Goal: Task Accomplishment & Management: Use online tool/utility

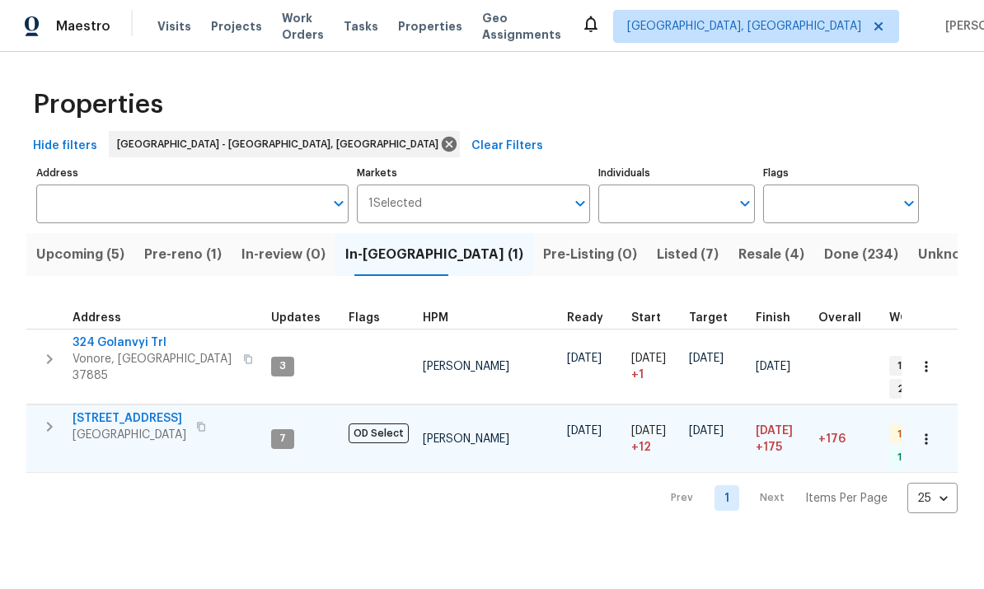
click at [146, 410] on span "42 Palisades Pkwy" at bounding box center [130, 418] width 114 height 16
click at [621, 540] on html "Maestro Visits Projects Work Orders Tasks Properties Geo Assignments Knoxville,…" at bounding box center [492, 270] width 984 height 540
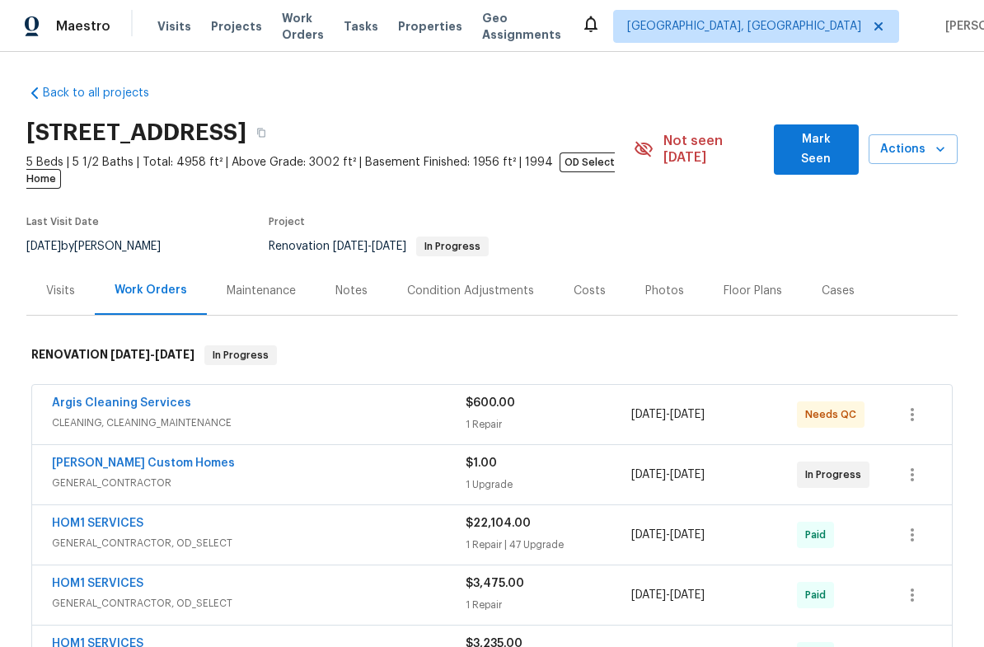
click at [407, 395] on div "Argis Cleaning Services" at bounding box center [259, 405] width 414 height 20
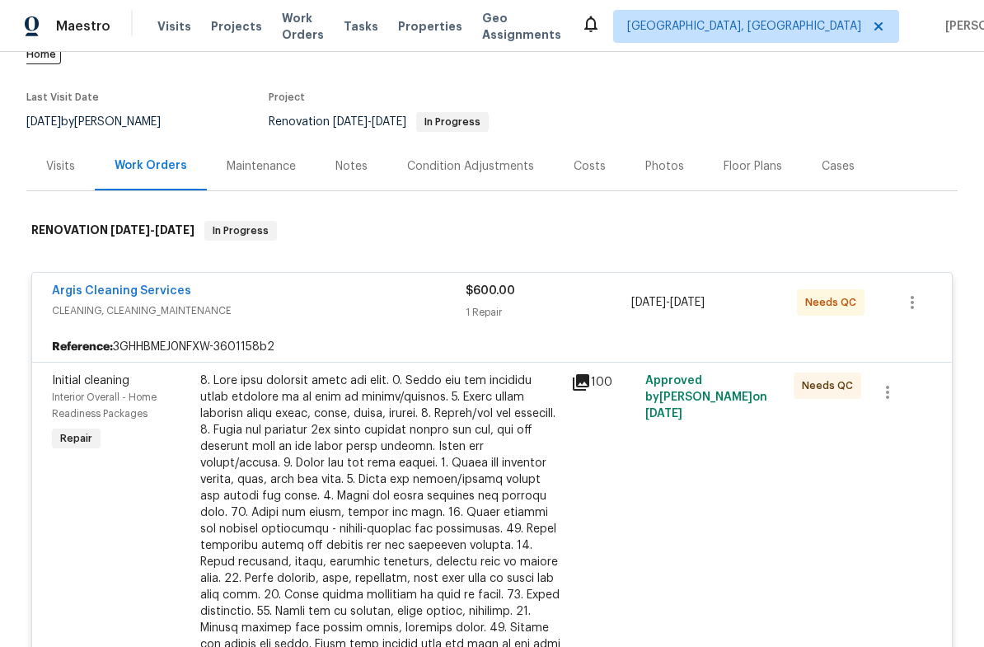
scroll to position [150, 0]
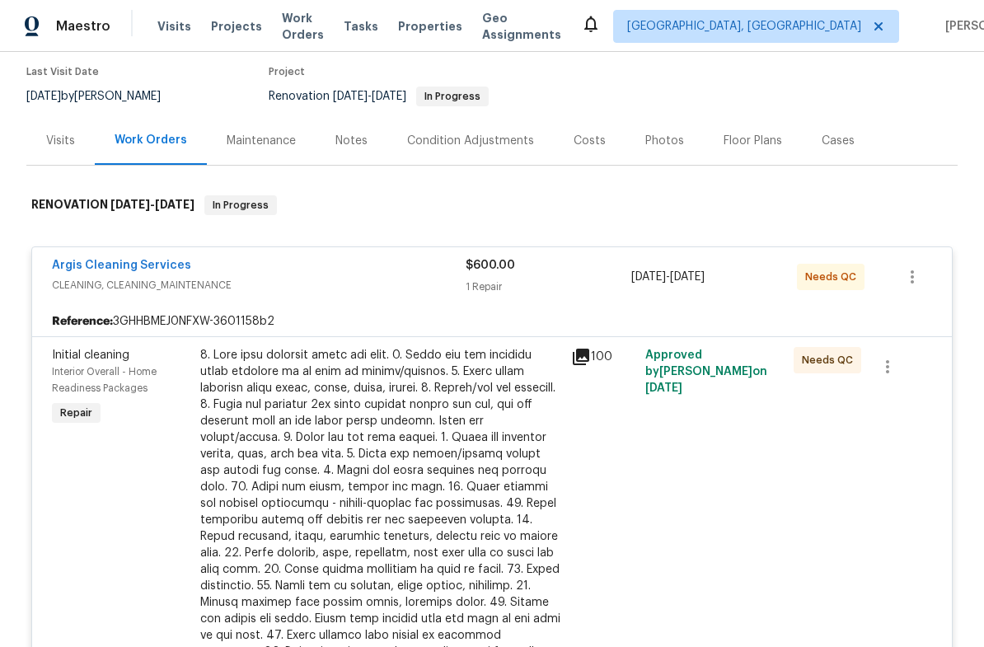
click at [446, 412] on div at bounding box center [380, 528] width 361 height 363
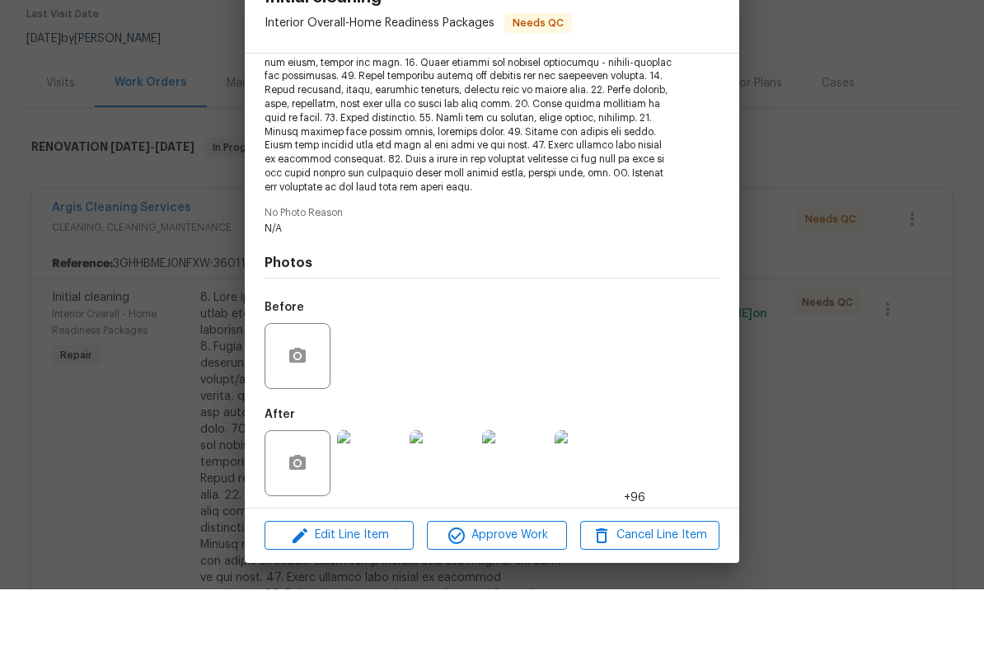
scroll to position [40, 0]
click at [527, 583] on span "Approve Work" at bounding box center [496, 593] width 129 height 21
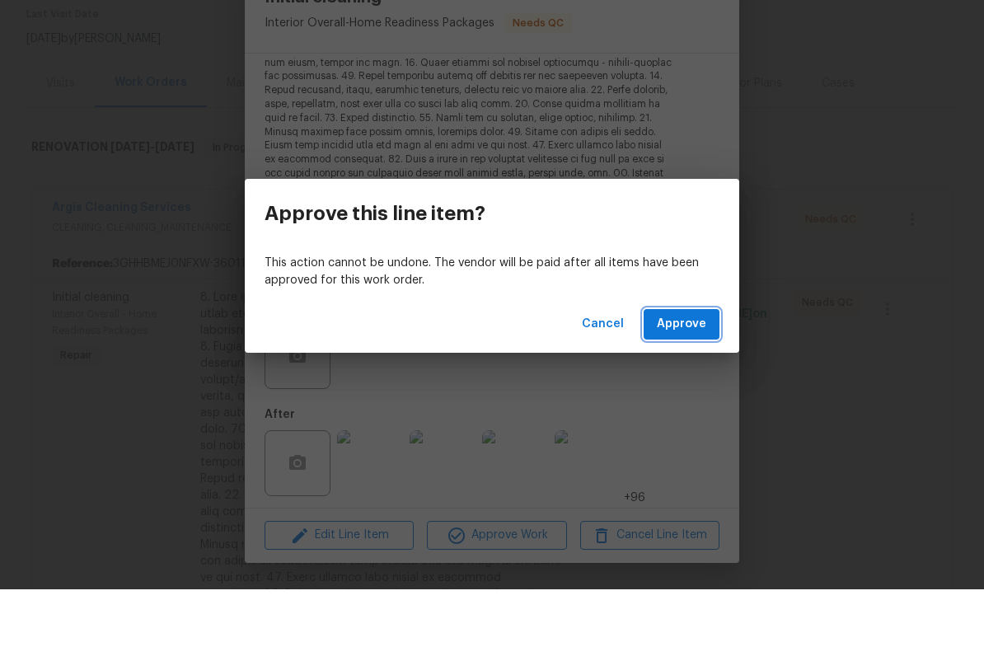
click at [698, 372] on span "Approve" at bounding box center [681, 382] width 49 height 21
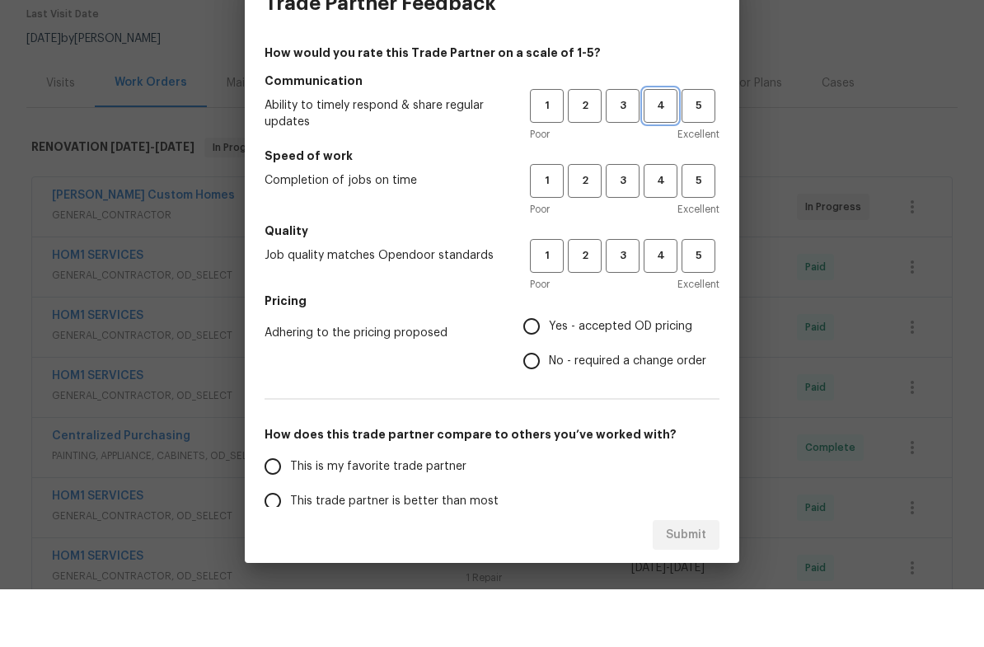
click at [670, 154] on span "4" at bounding box center [660, 163] width 30 height 19
click at [670, 229] on span "4" at bounding box center [660, 238] width 30 height 19
click at [673, 304] on span "4" at bounding box center [660, 313] width 30 height 19
click at [640, 376] on span "Yes - accepted OD pricing" at bounding box center [620, 384] width 143 height 17
click at [549, 367] on input "Yes - accepted OD pricing" at bounding box center [531, 384] width 35 height 35
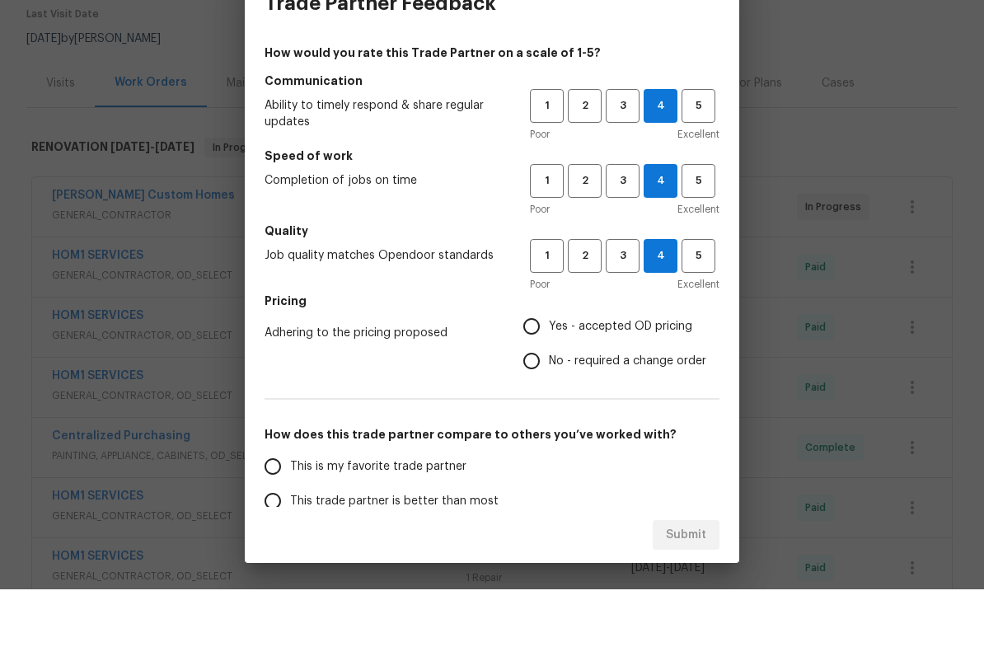
radio input "true"
click at [471, 550] on span "This trade partner is better than most" at bounding box center [394, 558] width 208 height 17
click at [290, 541] on input "This trade partner is better than most" at bounding box center [272, 558] width 35 height 35
click at [714, 578] on button "Submit" at bounding box center [686, 593] width 67 height 30
radio input "true"
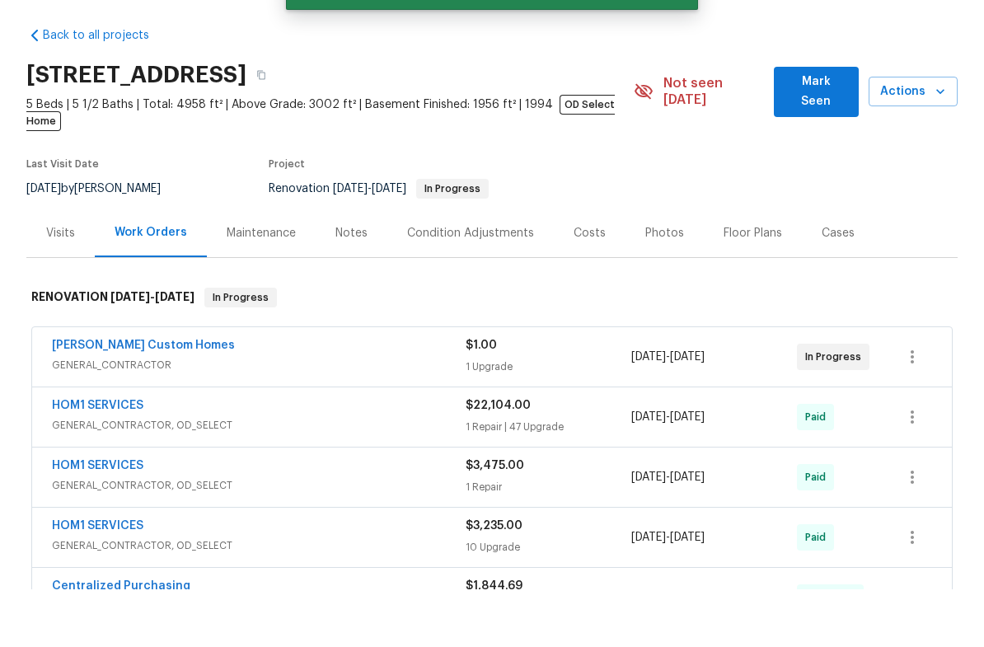
scroll to position [0, 0]
click at [918, 139] on span "Actions" at bounding box center [913, 149] width 63 height 21
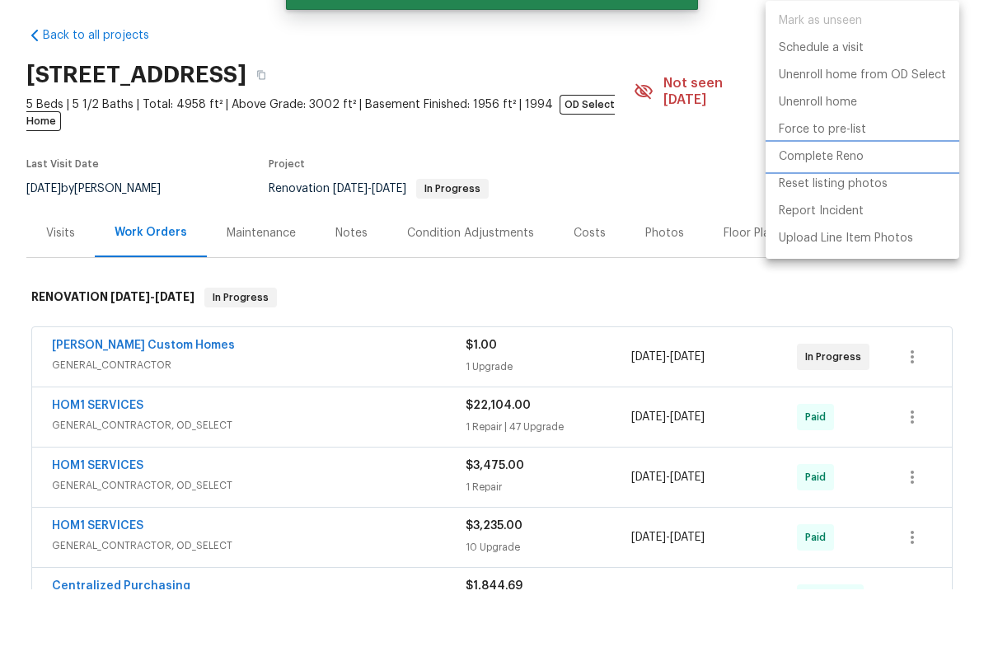
click at [845, 201] on li "Complete Reno" at bounding box center [863, 214] width 194 height 27
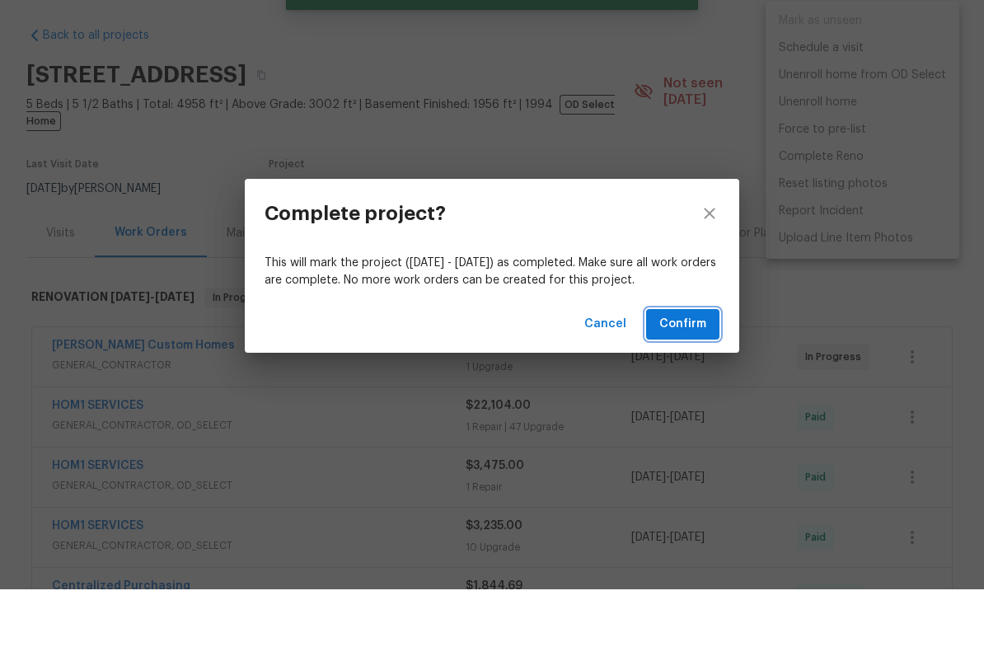
click at [704, 372] on span "Confirm" at bounding box center [682, 382] width 47 height 21
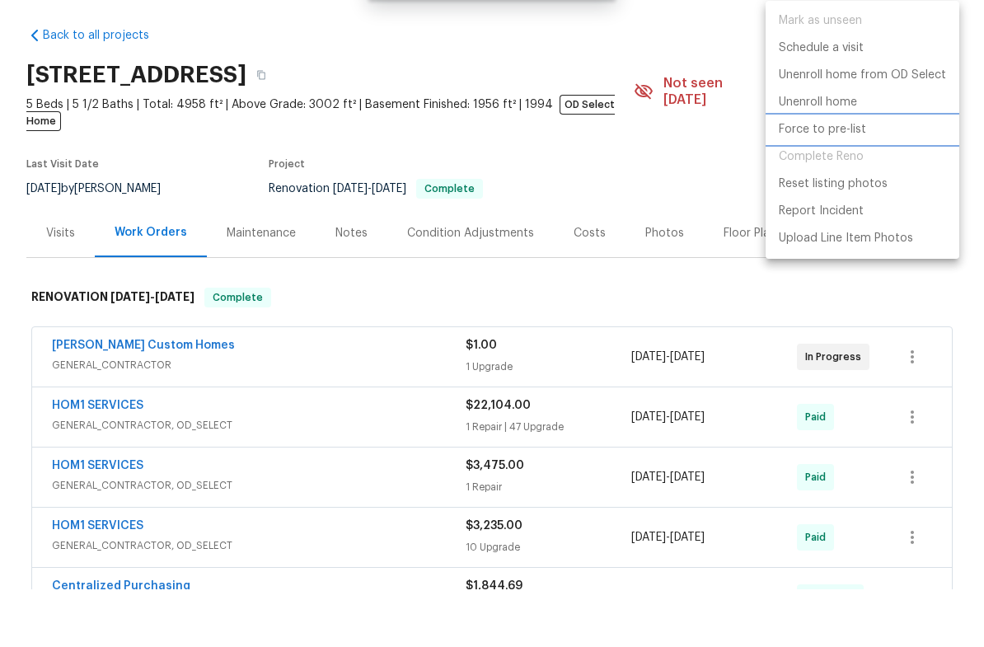
click at [846, 179] on p "Force to pre-list" at bounding box center [822, 187] width 87 height 17
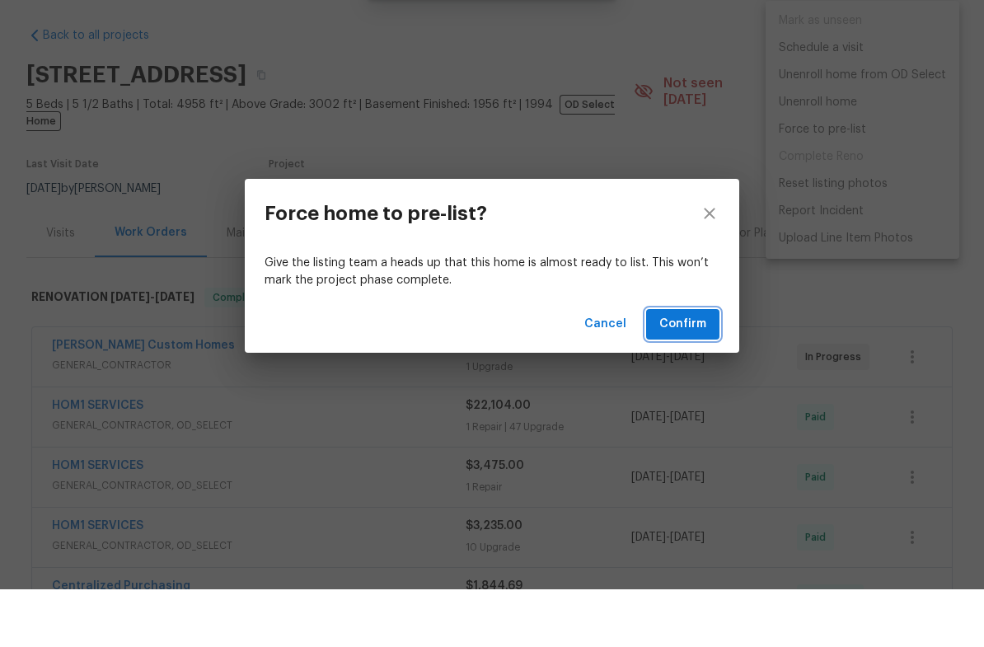
click at [705, 372] on span "Confirm" at bounding box center [682, 382] width 47 height 21
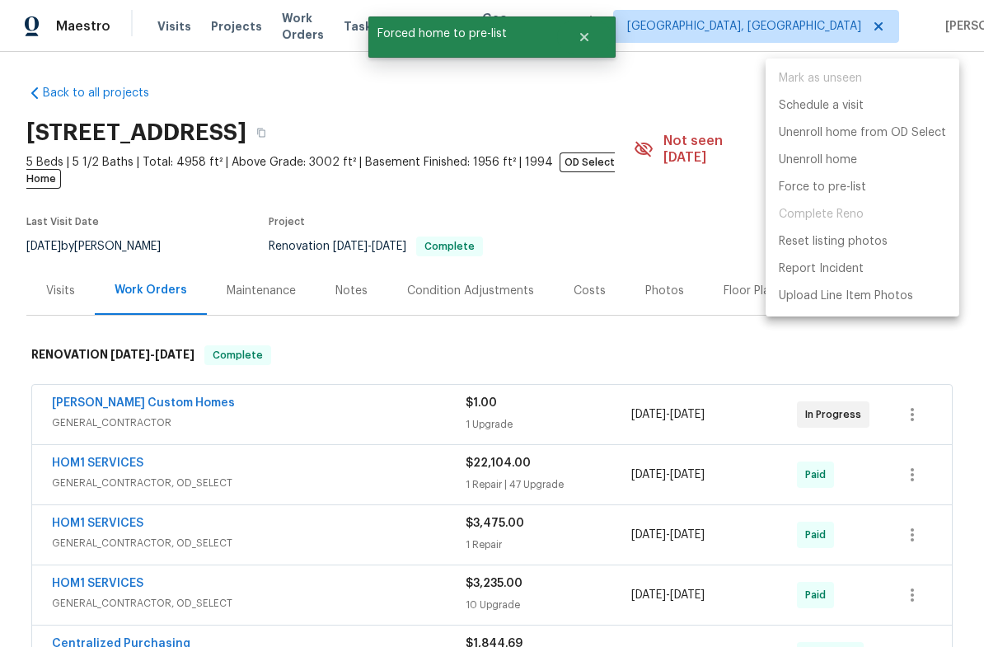
click at [672, 311] on div at bounding box center [492, 323] width 984 height 647
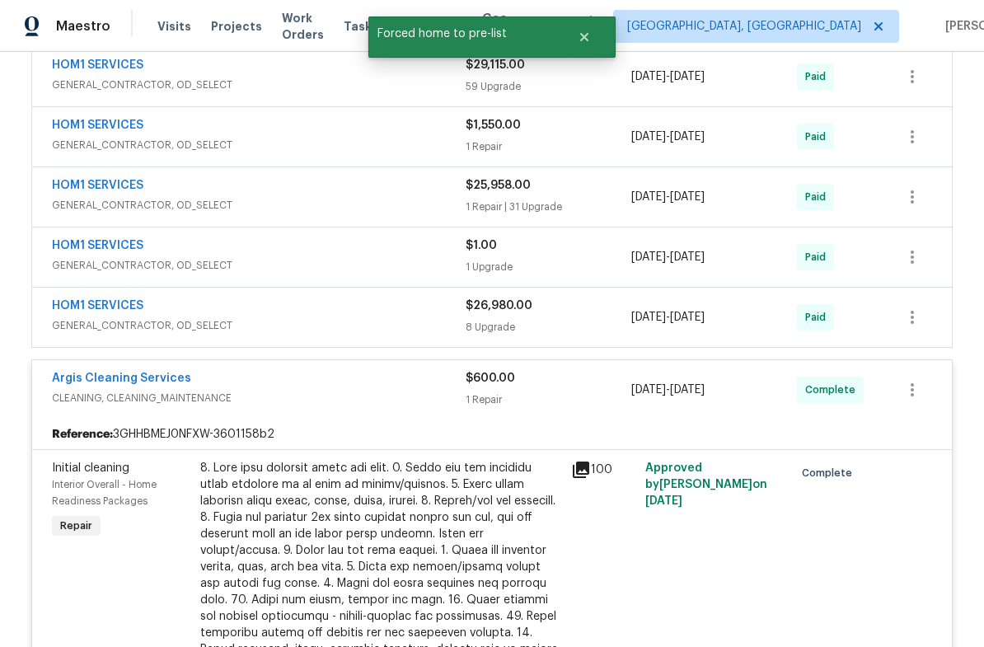
scroll to position [647, 0]
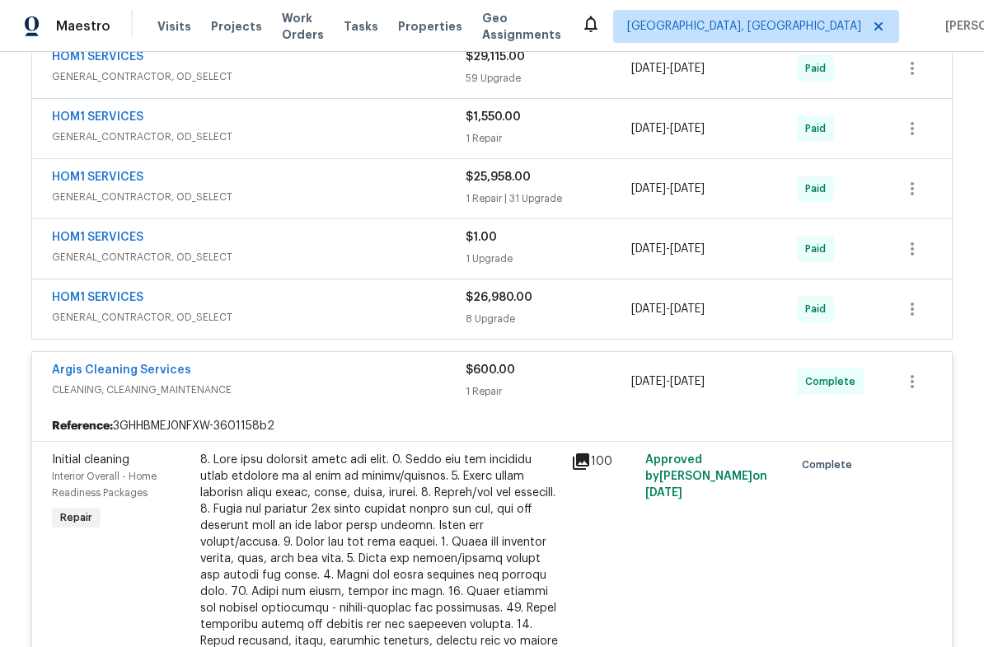
click at [433, 382] on span "CLEANING, CLEANING_MAINTENANCE" at bounding box center [259, 390] width 414 height 16
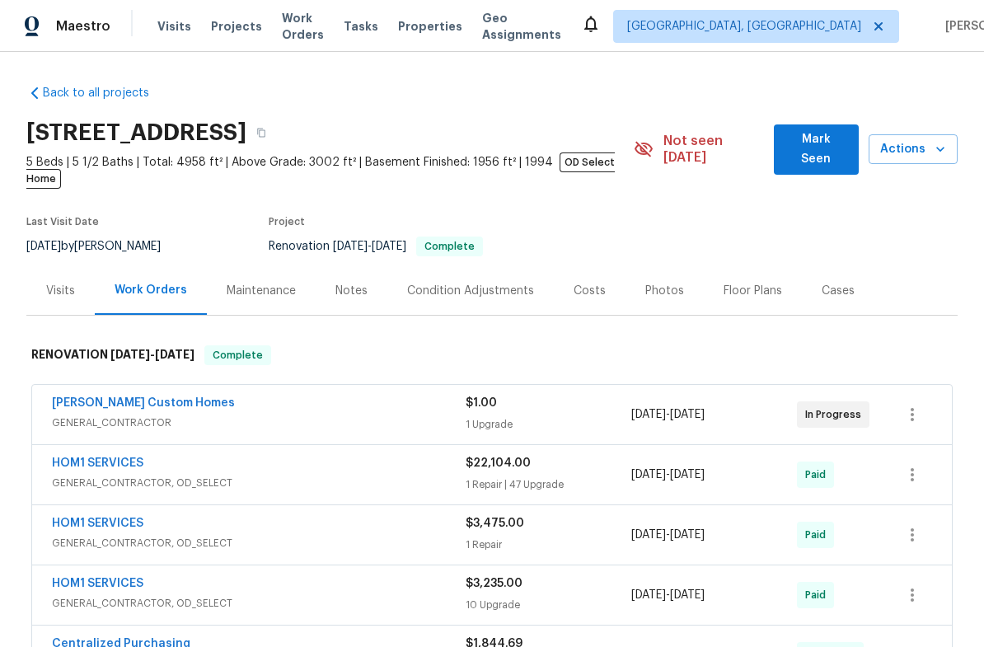
scroll to position [0, 0]
